Goal: Transaction & Acquisition: Purchase product/service

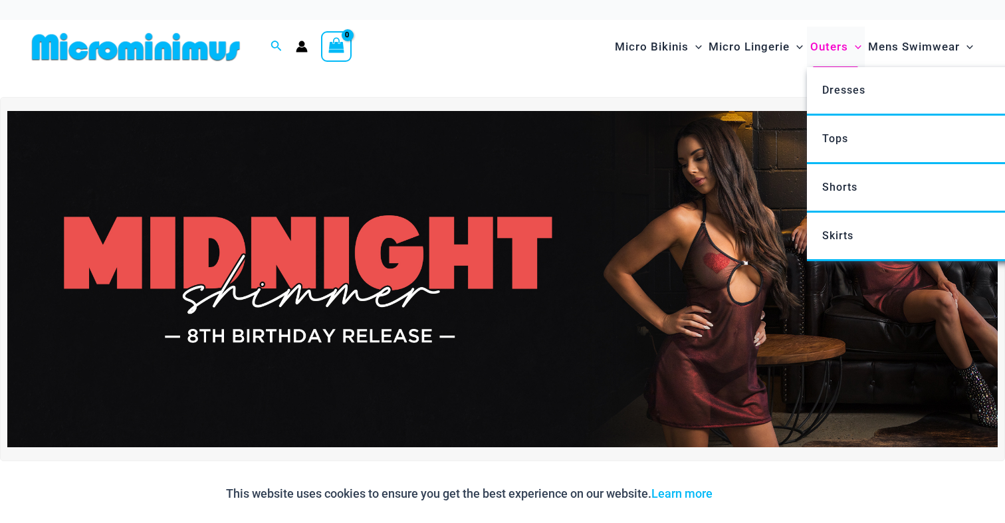
click at [819, 51] on span "Outers" at bounding box center [829, 47] width 38 height 34
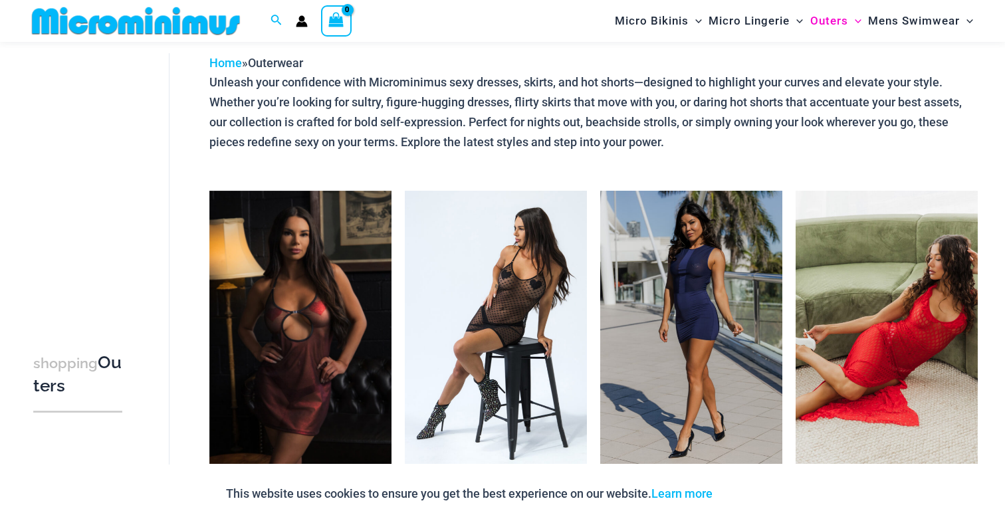
scroll to position [88, 0]
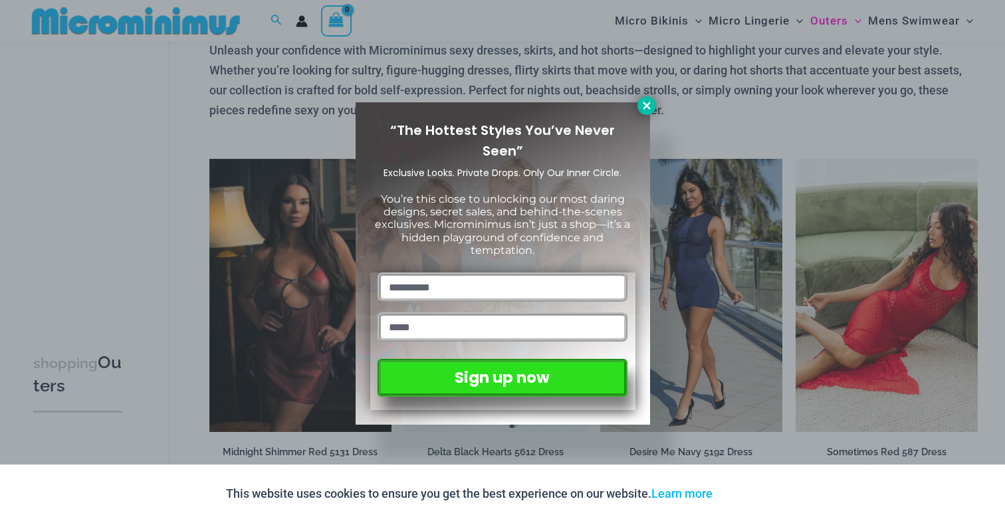
click at [649, 106] on icon at bounding box center [647, 106] width 12 height 12
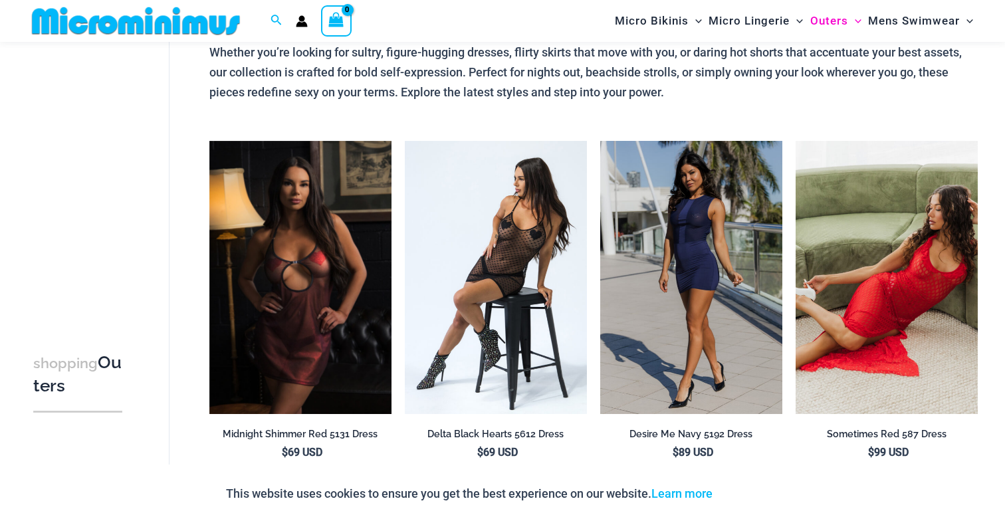
scroll to position [0, 0]
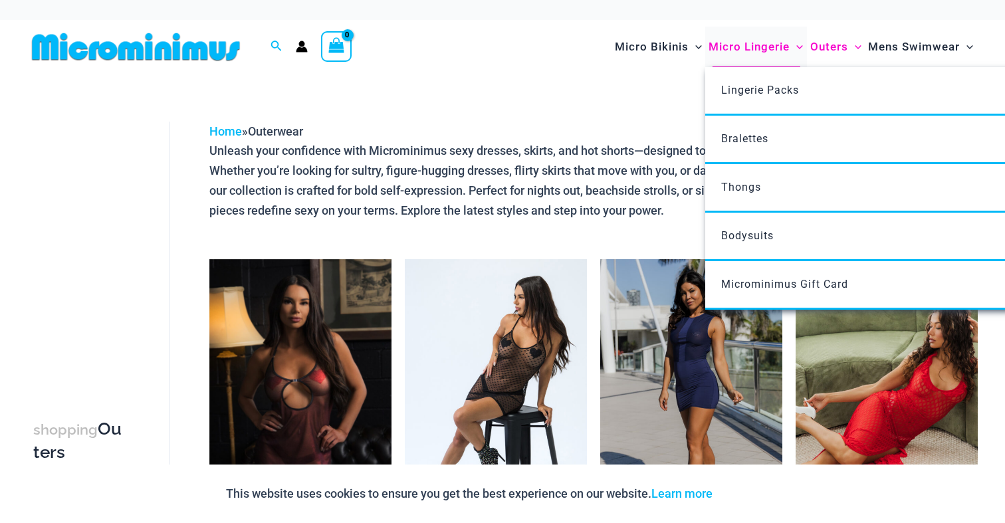
click at [747, 46] on span "Micro Lingerie" at bounding box center [749, 47] width 81 height 34
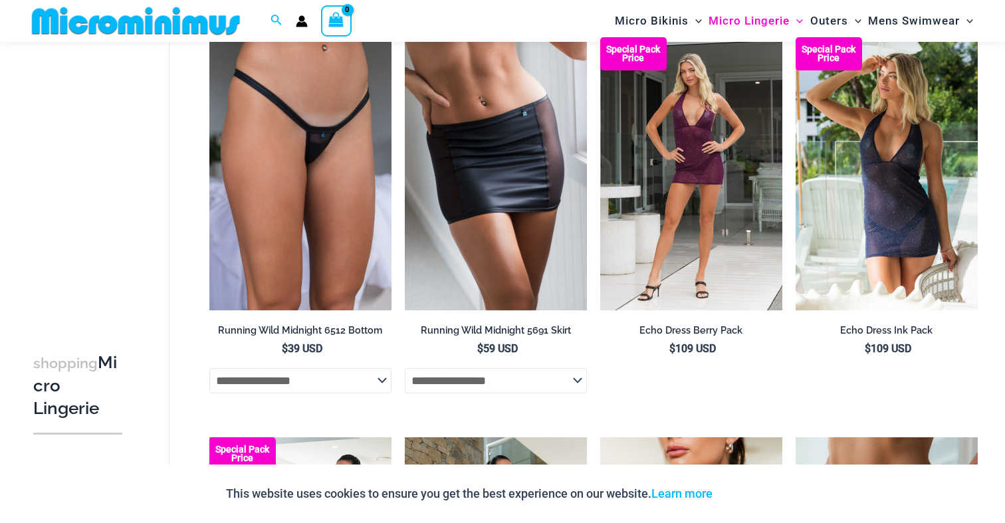
scroll to position [1800, 0]
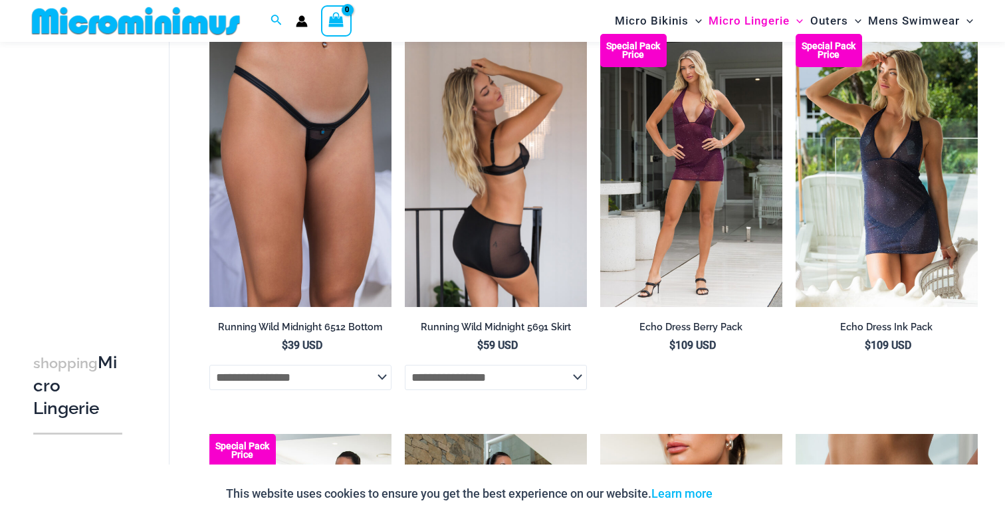
click at [501, 262] on img at bounding box center [496, 170] width 182 height 273
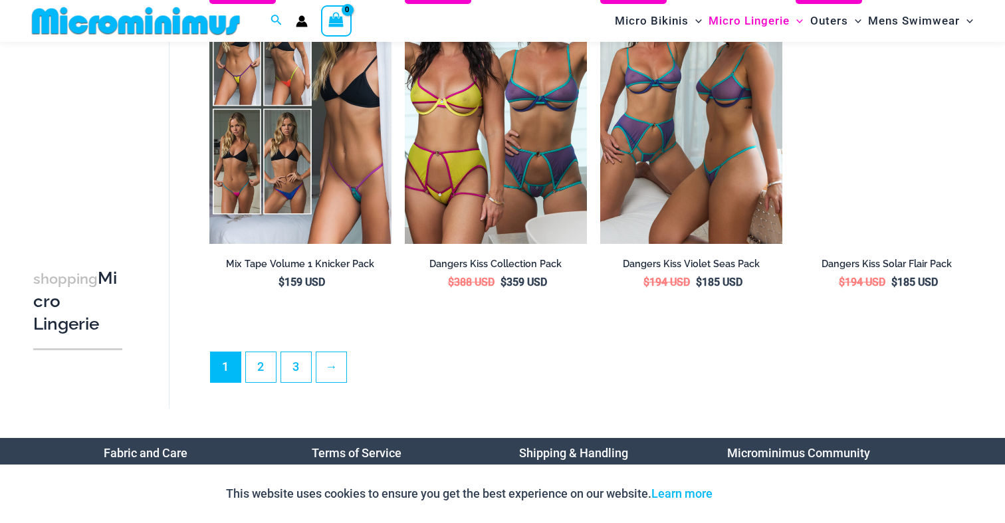
scroll to position [3074, 0]
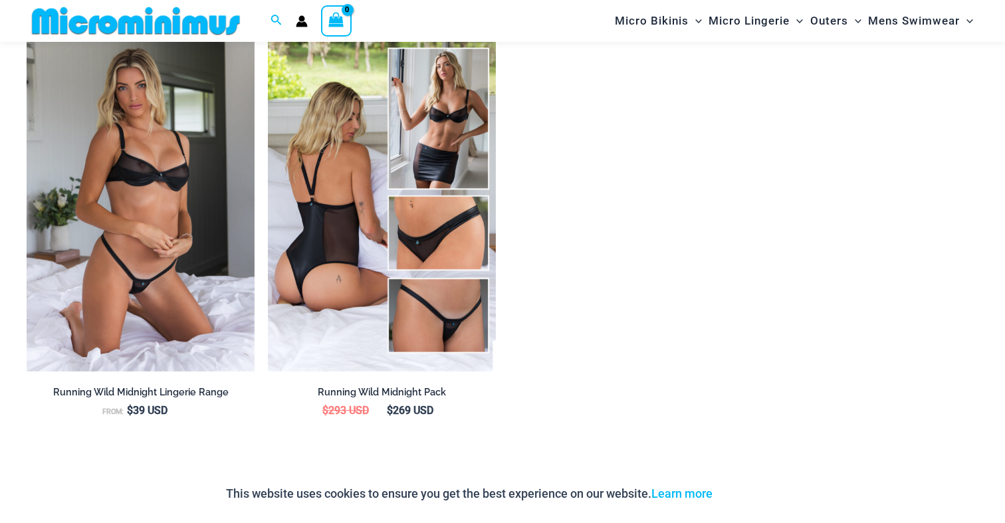
scroll to position [1431, 0]
